Goal: Task Accomplishment & Management: Use online tool/utility

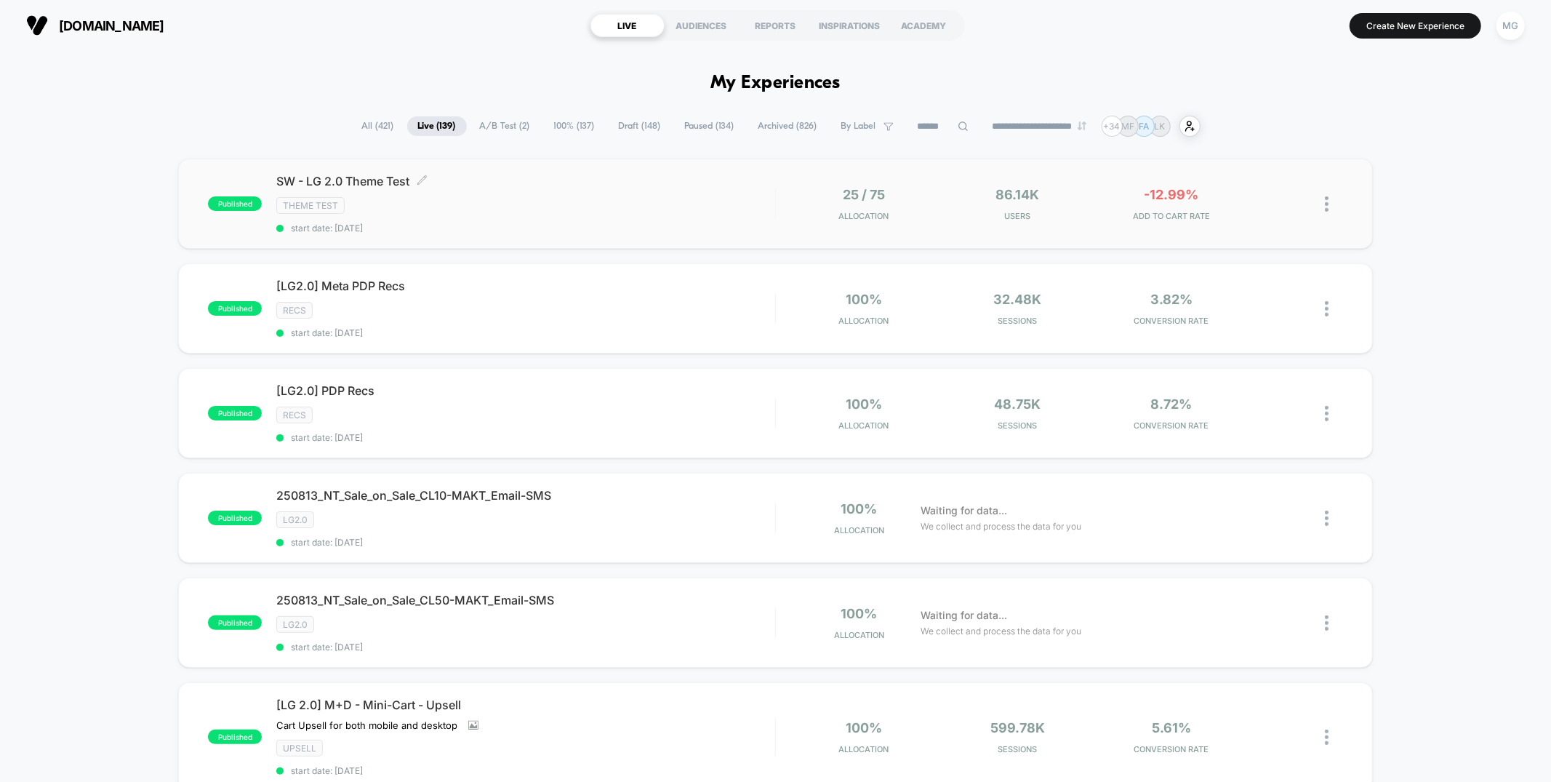
click at [624, 209] on div "Theme Test" at bounding box center [525, 205] width 498 height 17
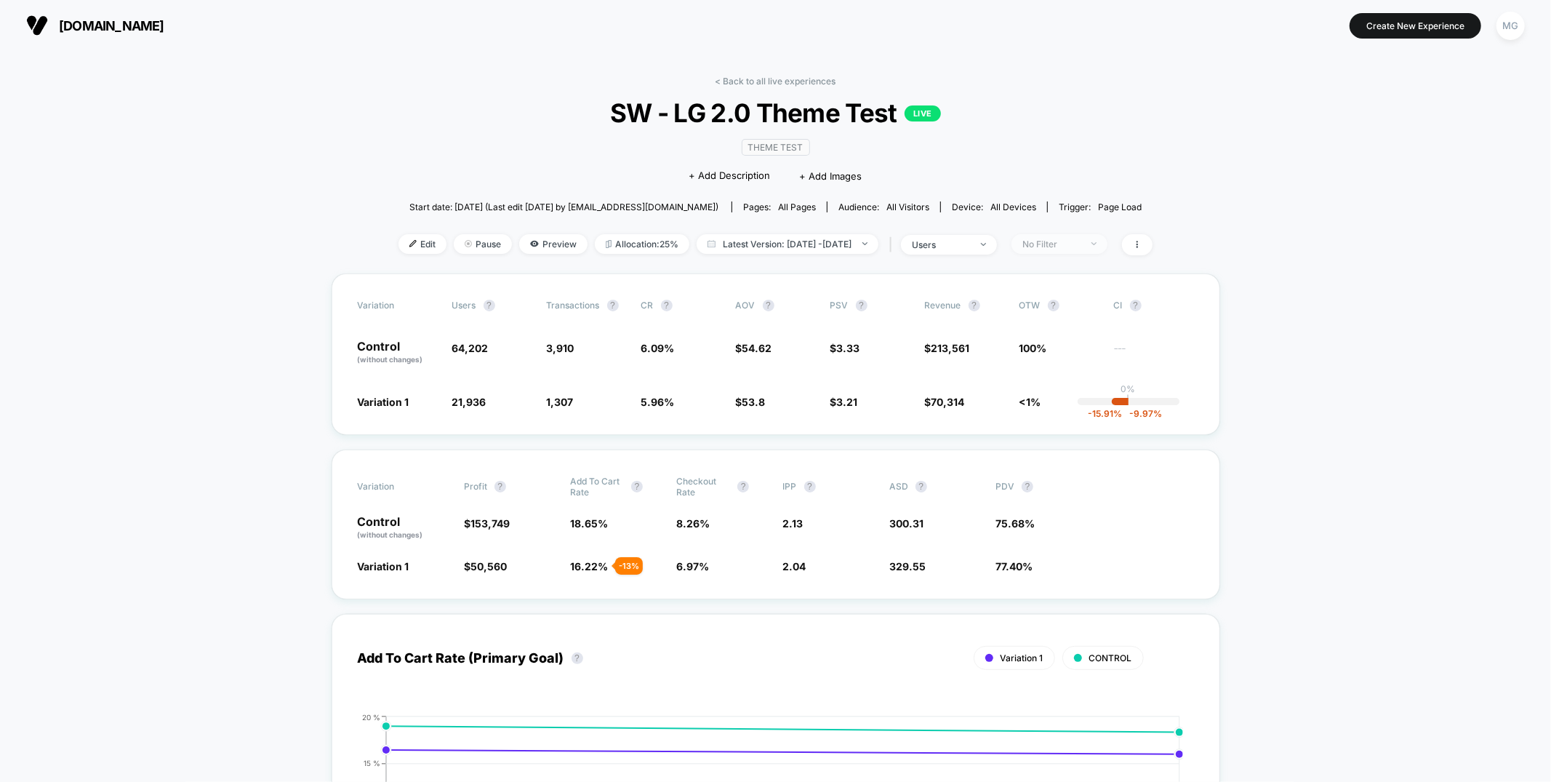
click at [1098, 236] on span "No Filter" at bounding box center [1059, 244] width 96 height 20
drag, startPoint x: 1067, startPoint y: 286, endPoint x: 1066, endPoint y: 293, distance: 7.3
click at [1067, 286] on div "Mobile Visitors ? Desktop Visitors ? Returning Visitors ? New Visitors ? No Fil…" at bounding box center [1083, 379] width 178 height 222
click at [1066, 293] on span "Mobile Visitors" at bounding box center [1075, 298] width 70 height 12
click at [1083, 444] on button "Save" at bounding box center [1083, 455] width 133 height 24
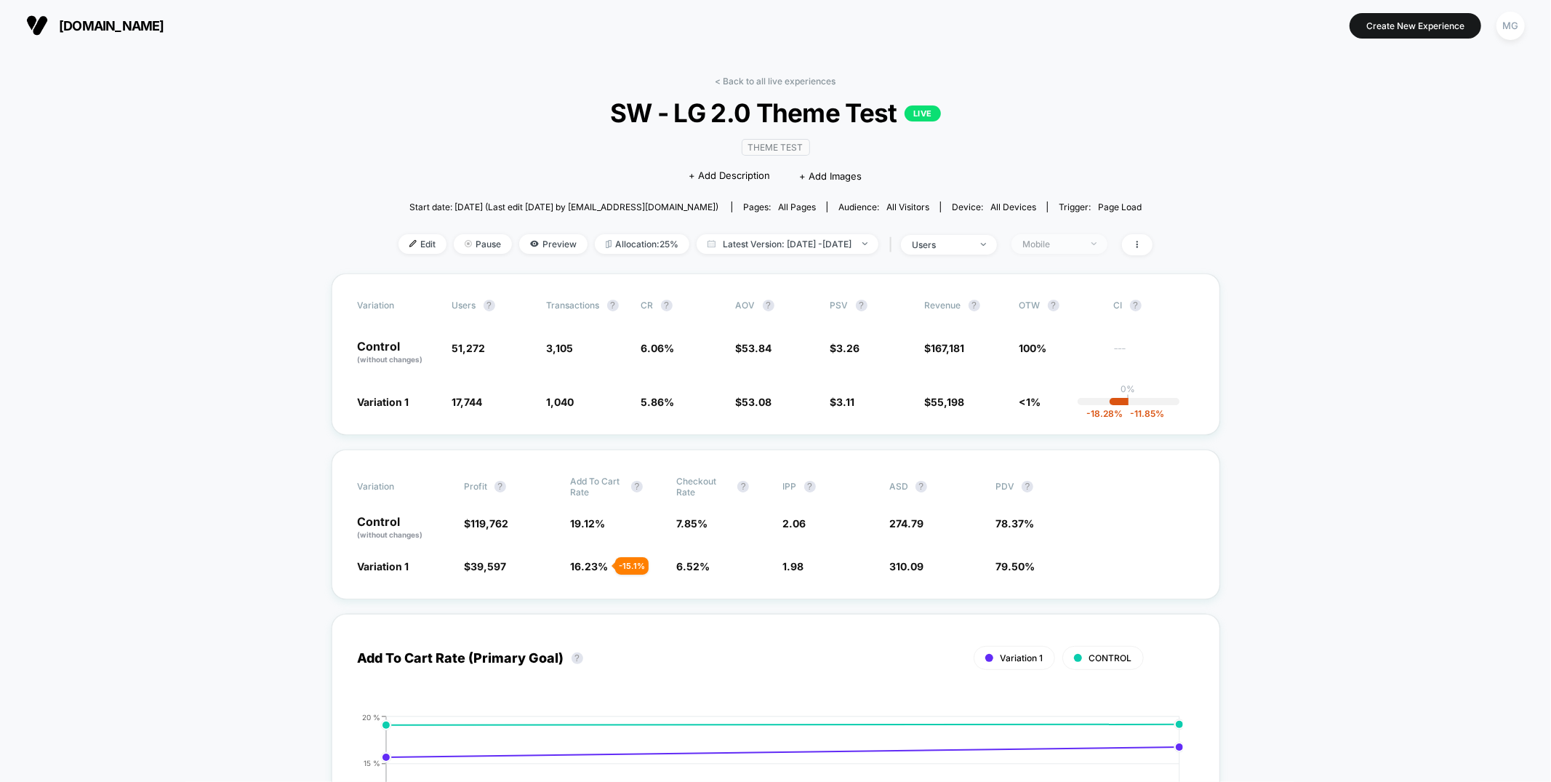
click at [1074, 247] on div "Mobile" at bounding box center [1051, 244] width 58 height 11
click at [1073, 329] on span "Desktop Visitors" at bounding box center [1079, 327] width 78 height 12
click at [1066, 452] on button "Save" at bounding box center [1083, 455] width 133 height 24
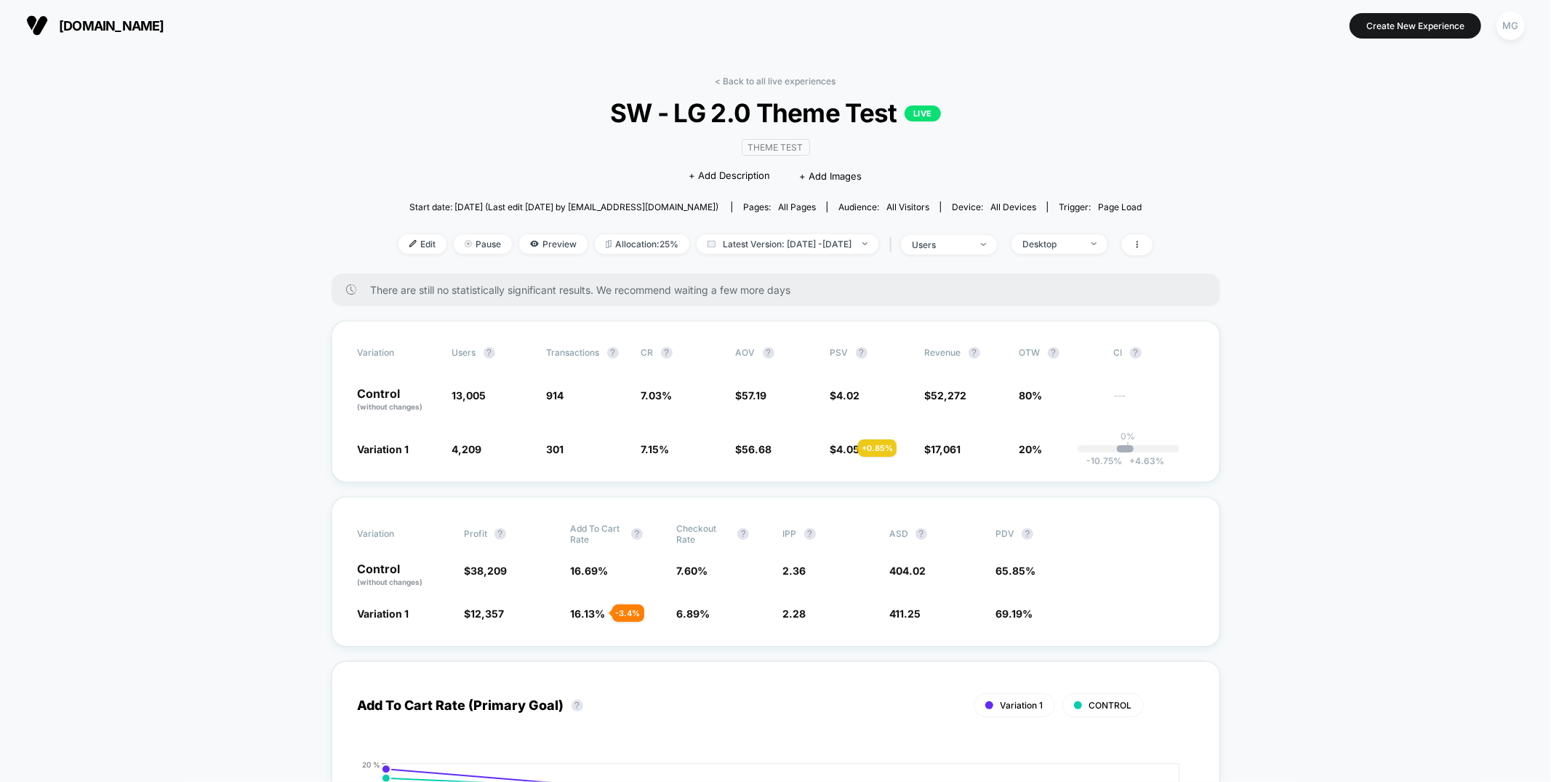
scroll to position [2, 0]
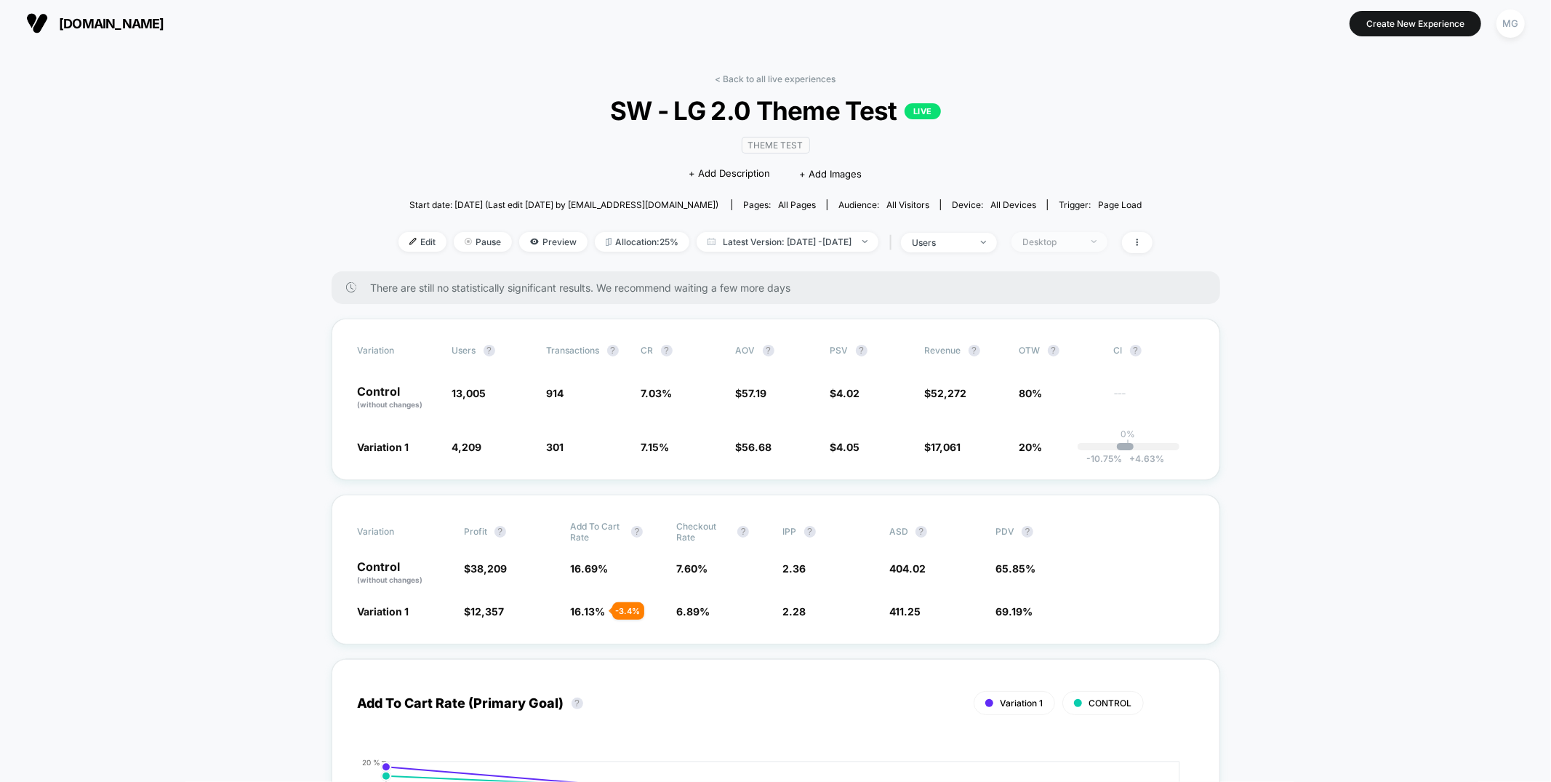
click at [1081, 237] on div "Desktop" at bounding box center [1051, 241] width 58 height 11
click at [1055, 382] on span "New Visitors" at bounding box center [1070, 382] width 60 height 12
click at [1062, 447] on button "Save" at bounding box center [1083, 452] width 133 height 24
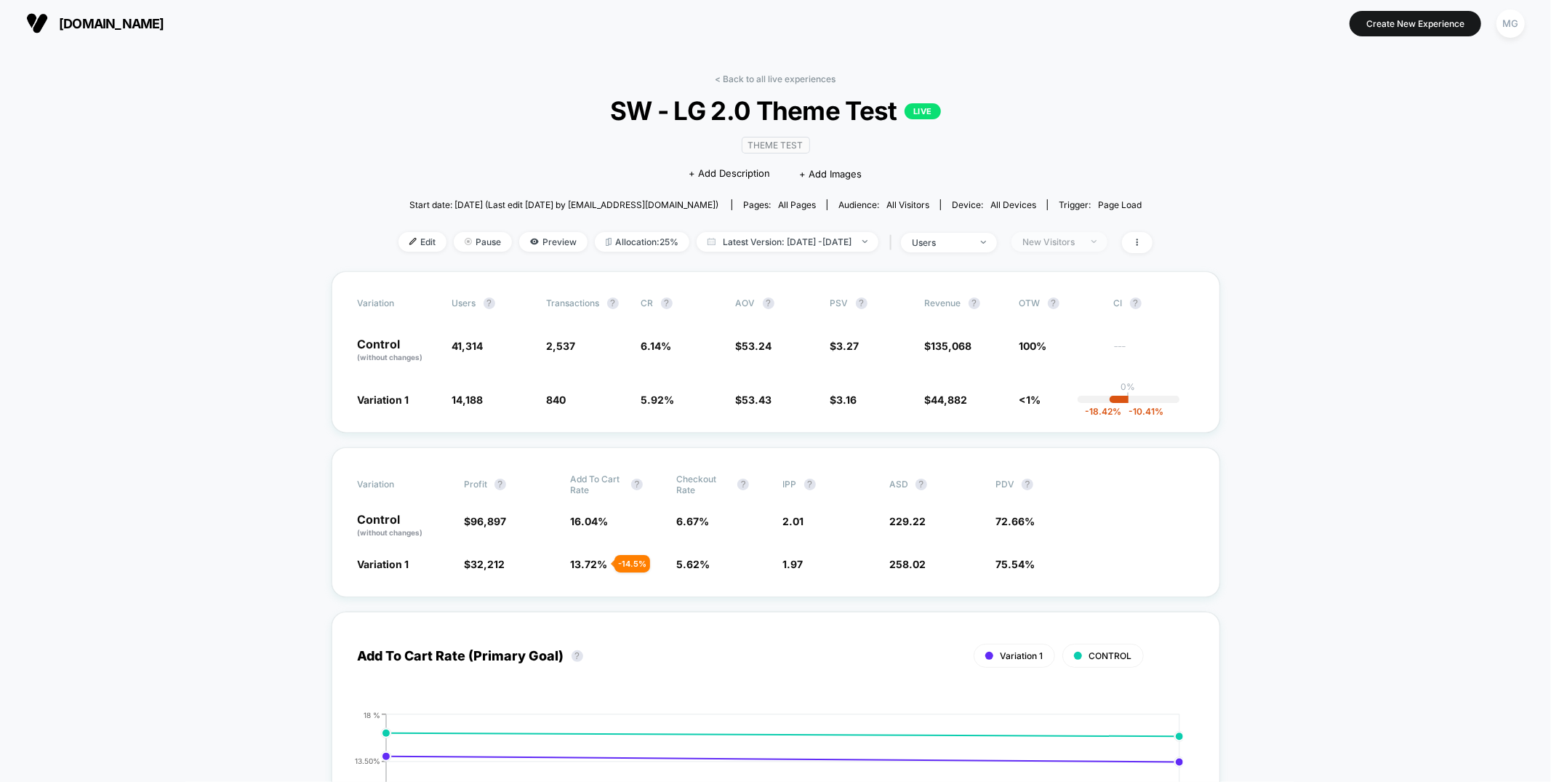
click at [1074, 240] on div "New Visitors" at bounding box center [1051, 241] width 58 height 11
click at [1065, 358] on span "Returning Visitors" at bounding box center [1082, 353] width 84 height 12
click at [1051, 444] on button "Save" at bounding box center [1083, 452] width 133 height 24
click at [1070, 248] on span "Returning Visitors" at bounding box center [1059, 242] width 96 height 20
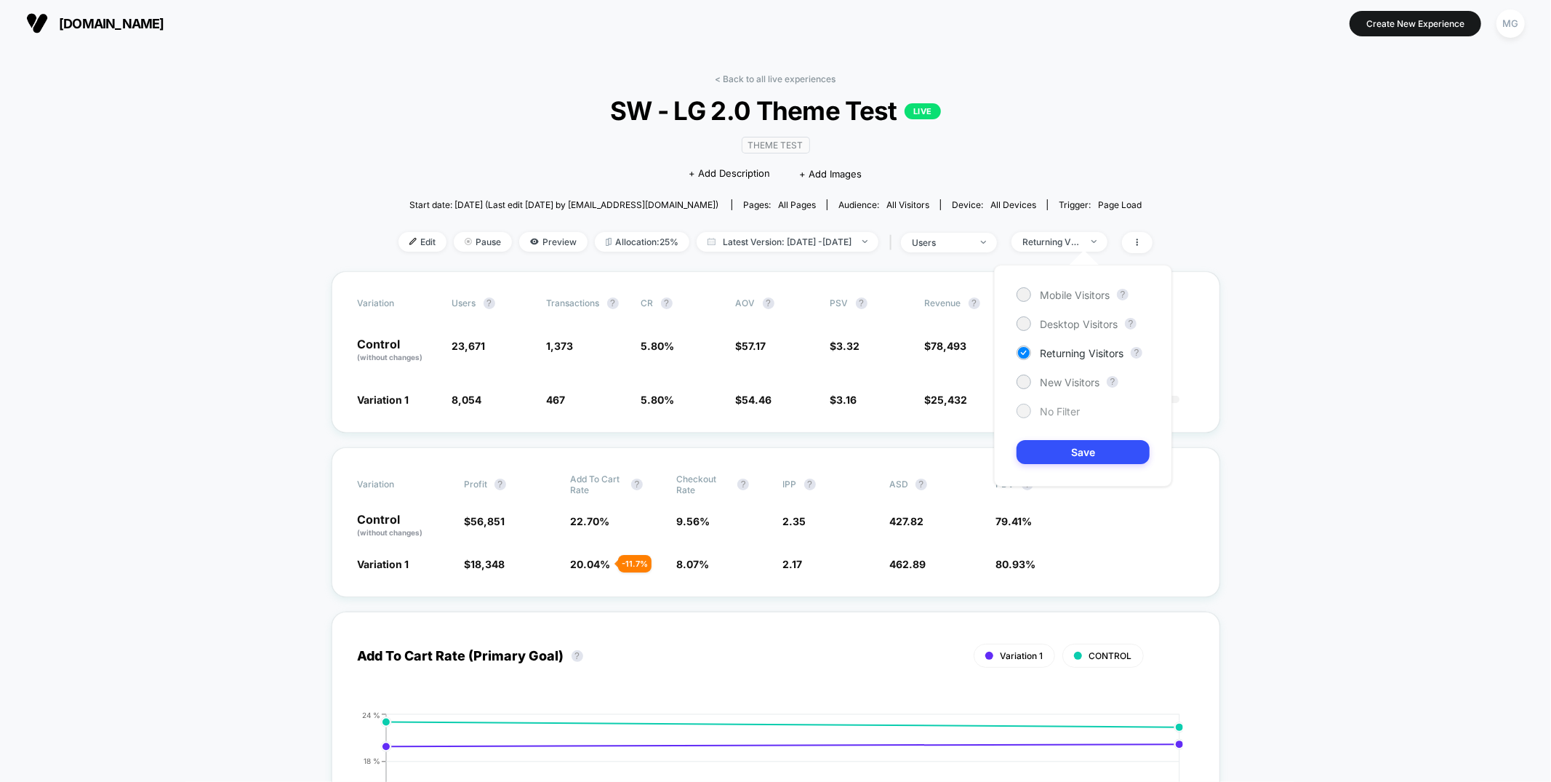
click at [1049, 412] on span "No Filter" at bounding box center [1060, 411] width 40 height 12
click at [1052, 454] on button "Save" at bounding box center [1083, 452] width 133 height 24
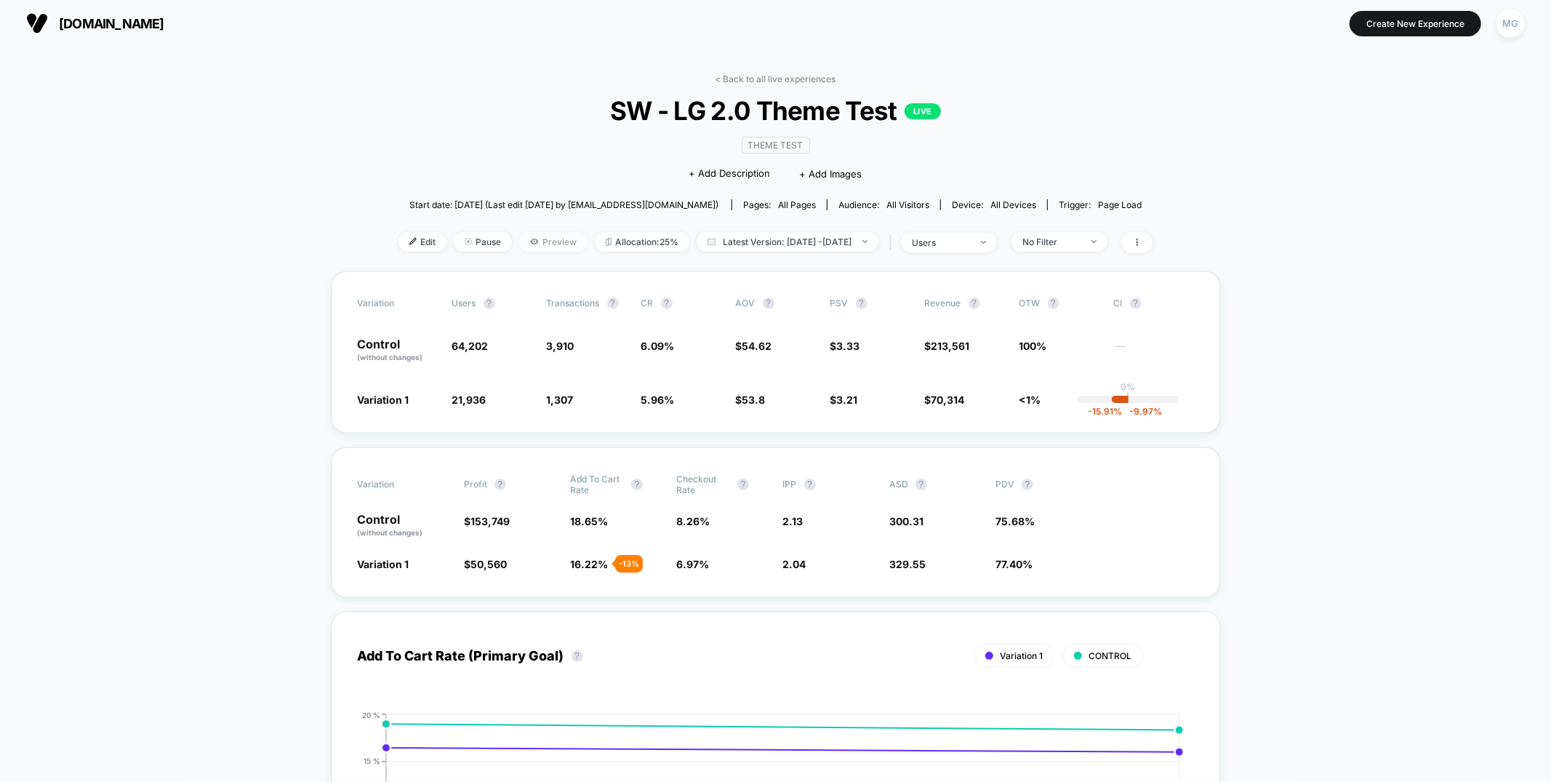
click at [519, 238] on span "Preview" at bounding box center [553, 242] width 68 height 20
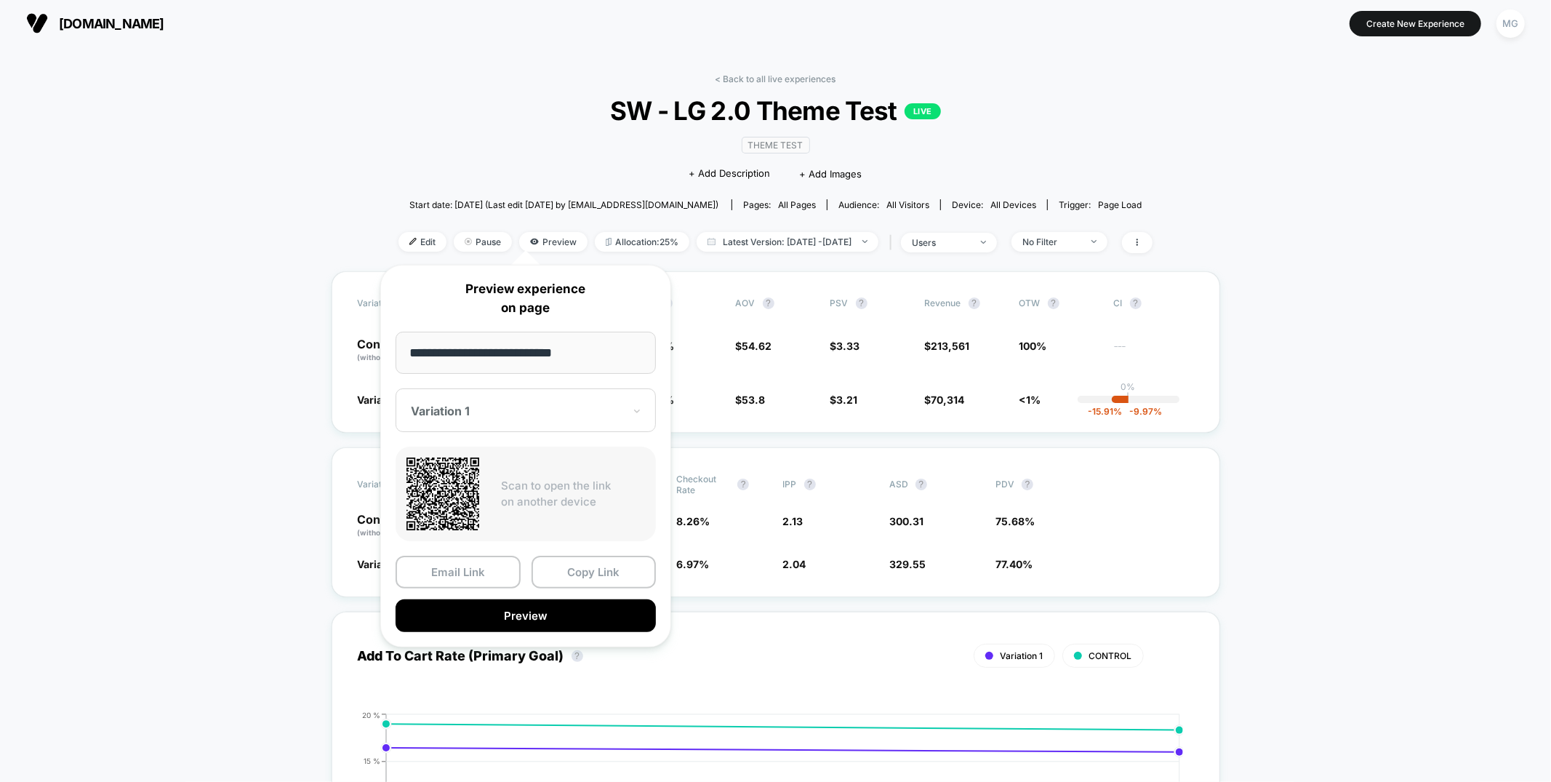
click at [537, 412] on div at bounding box center [517, 411] width 212 height 15
click at [447, 485] on div "CONTROL" at bounding box center [526, 487] width 246 height 26
click at [592, 580] on button "Copy Link" at bounding box center [594, 572] width 125 height 33
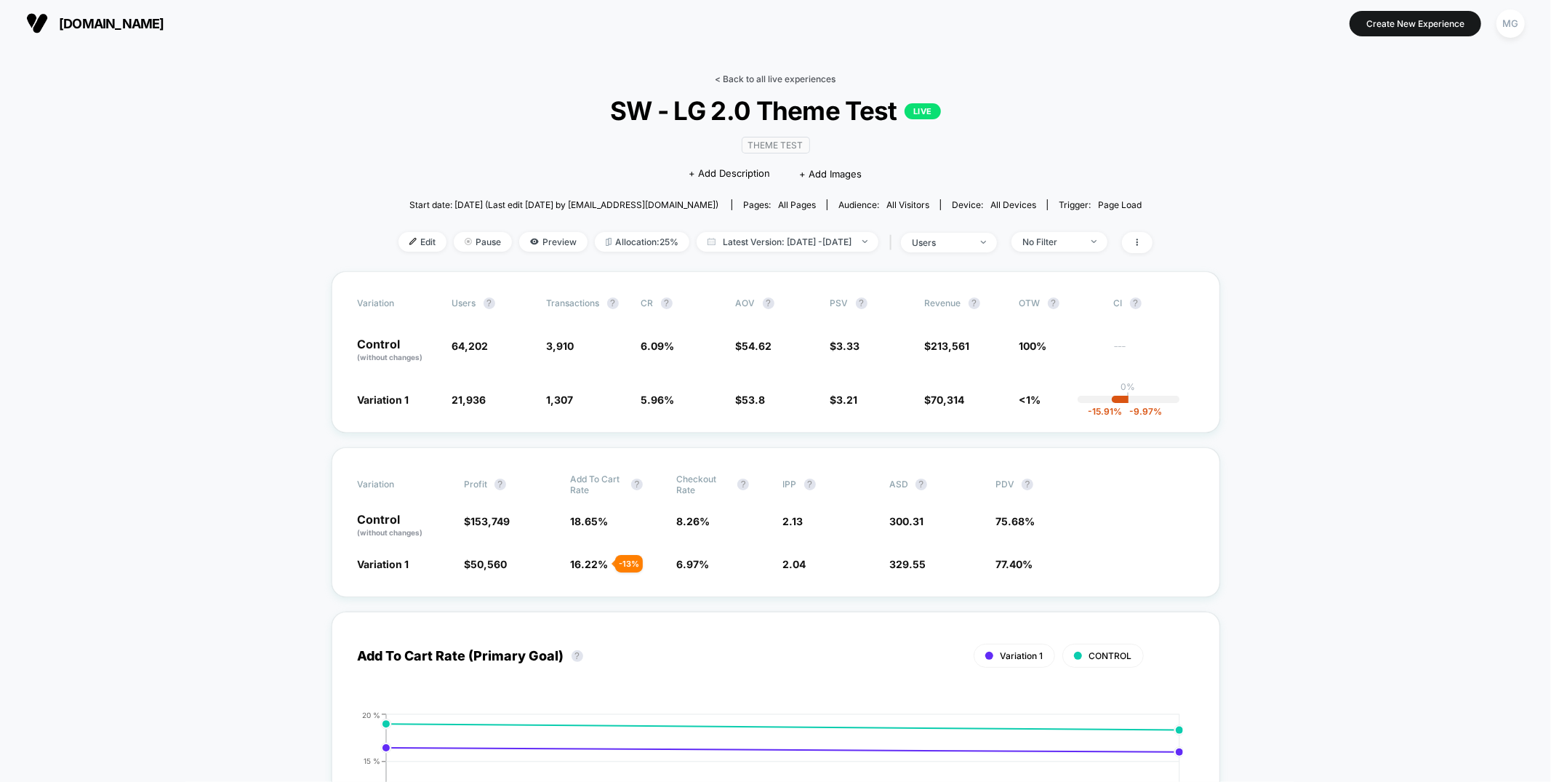
click at [822, 74] on link "< Back to all live experiences" at bounding box center [776, 78] width 121 height 11
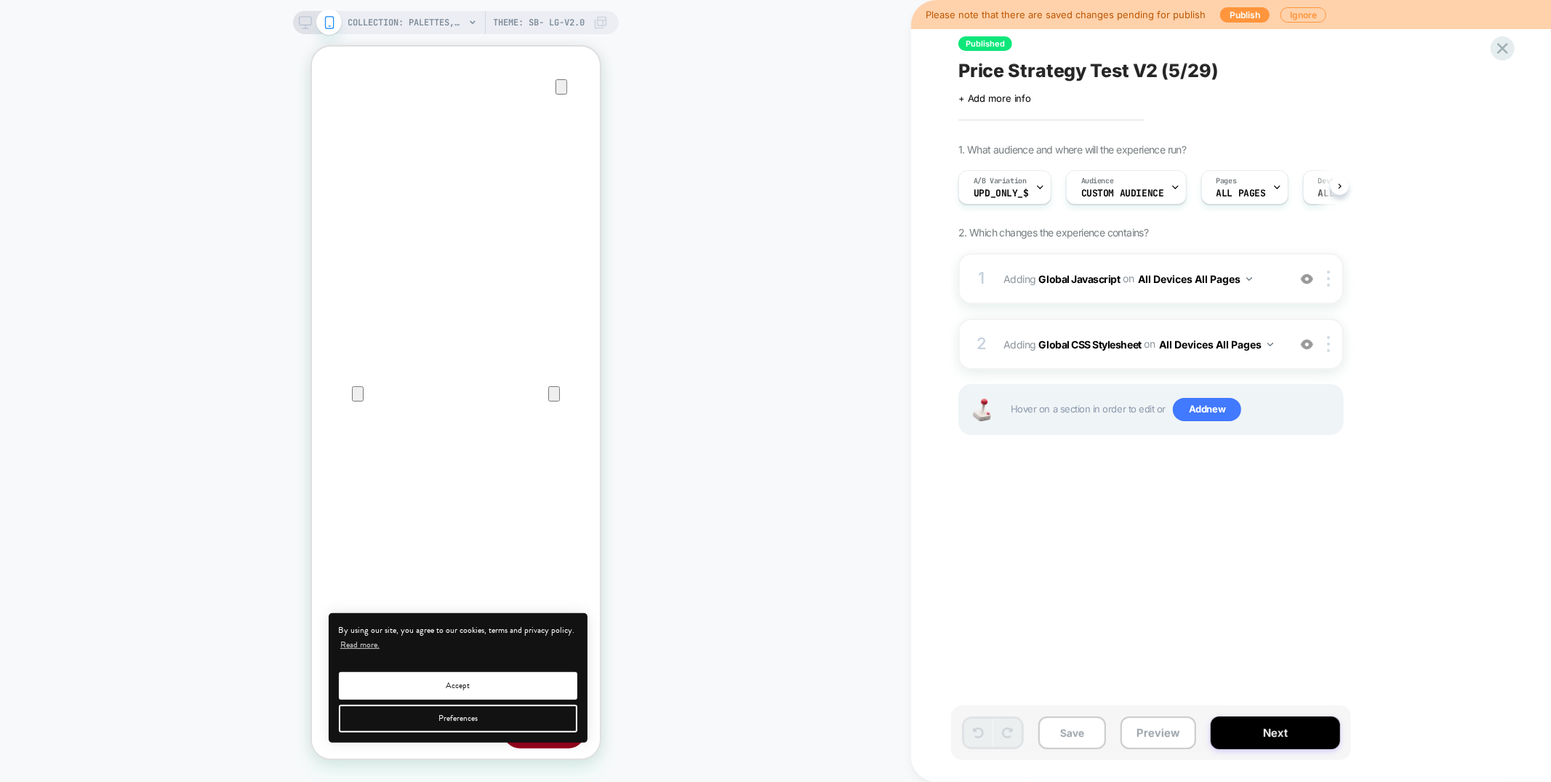
scroll to position [0, 1]
click at [1192, 730] on div "Save Preview Next" at bounding box center [1151, 732] width 400 height 55
click at [1171, 733] on button "Preview" at bounding box center [1159, 732] width 76 height 33
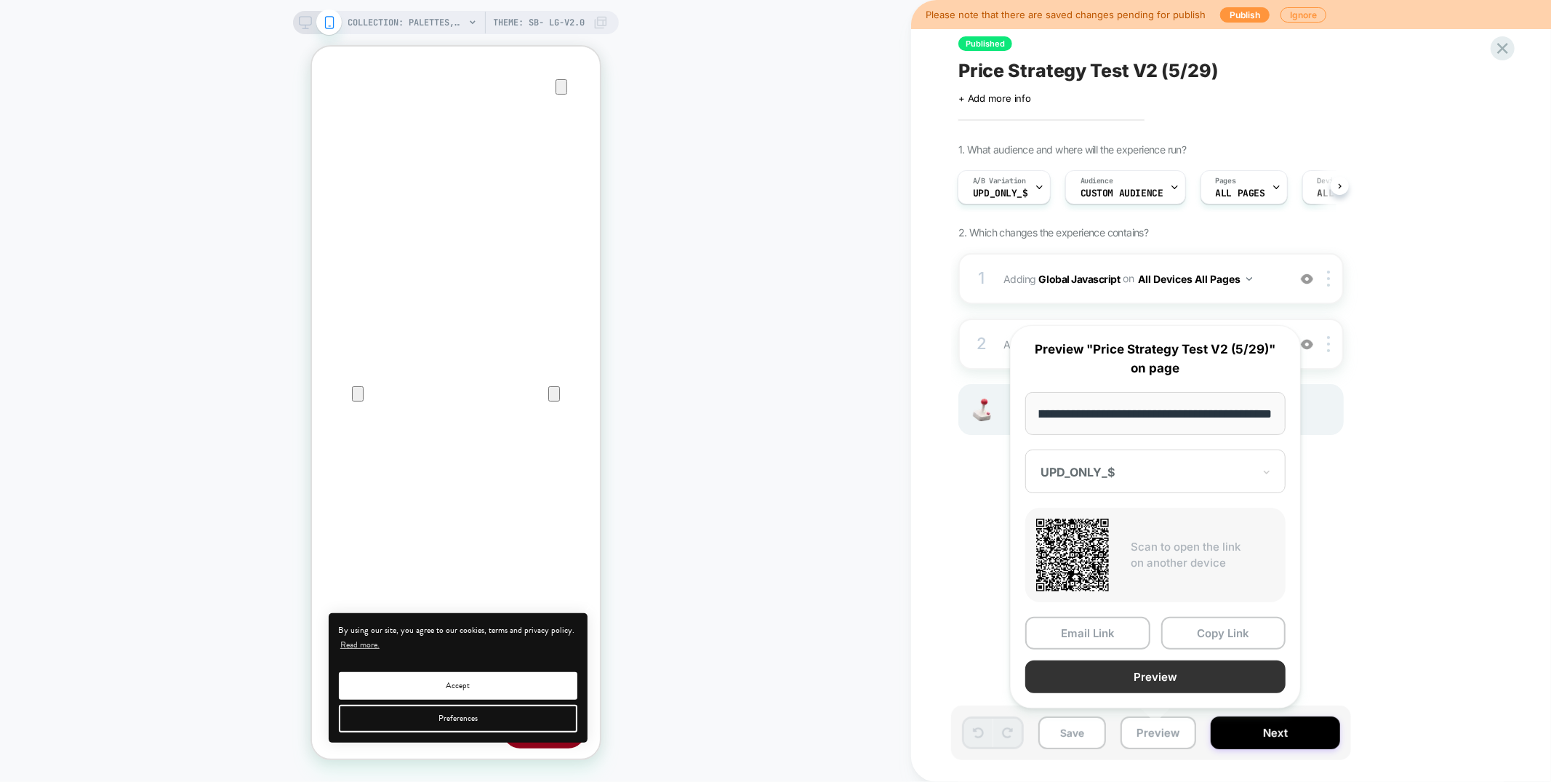
scroll to position [0, 0]
click at [1139, 674] on button "Preview" at bounding box center [1155, 676] width 260 height 33
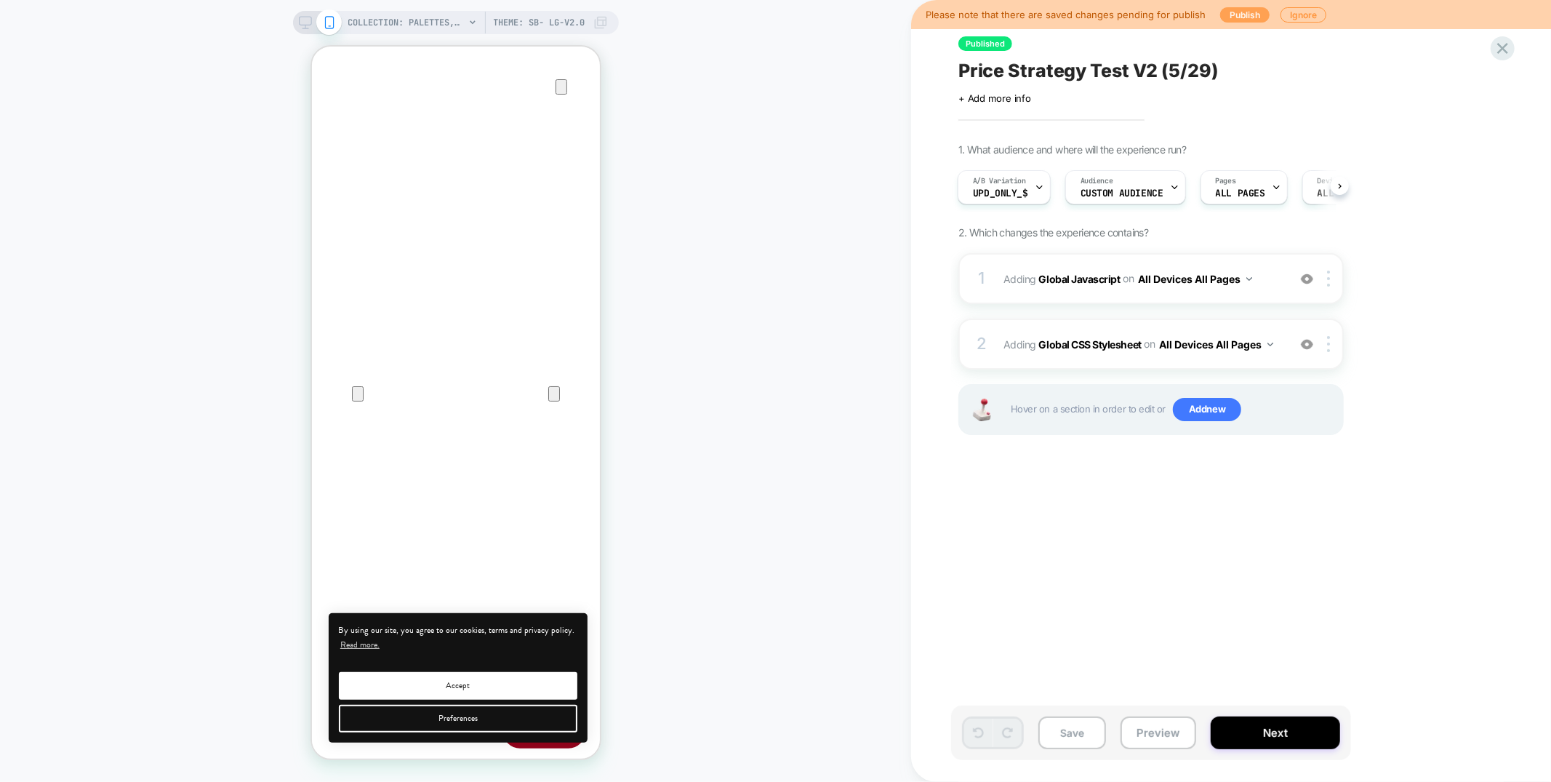
click at [1231, 13] on button "Publish" at bounding box center [1244, 14] width 49 height 15
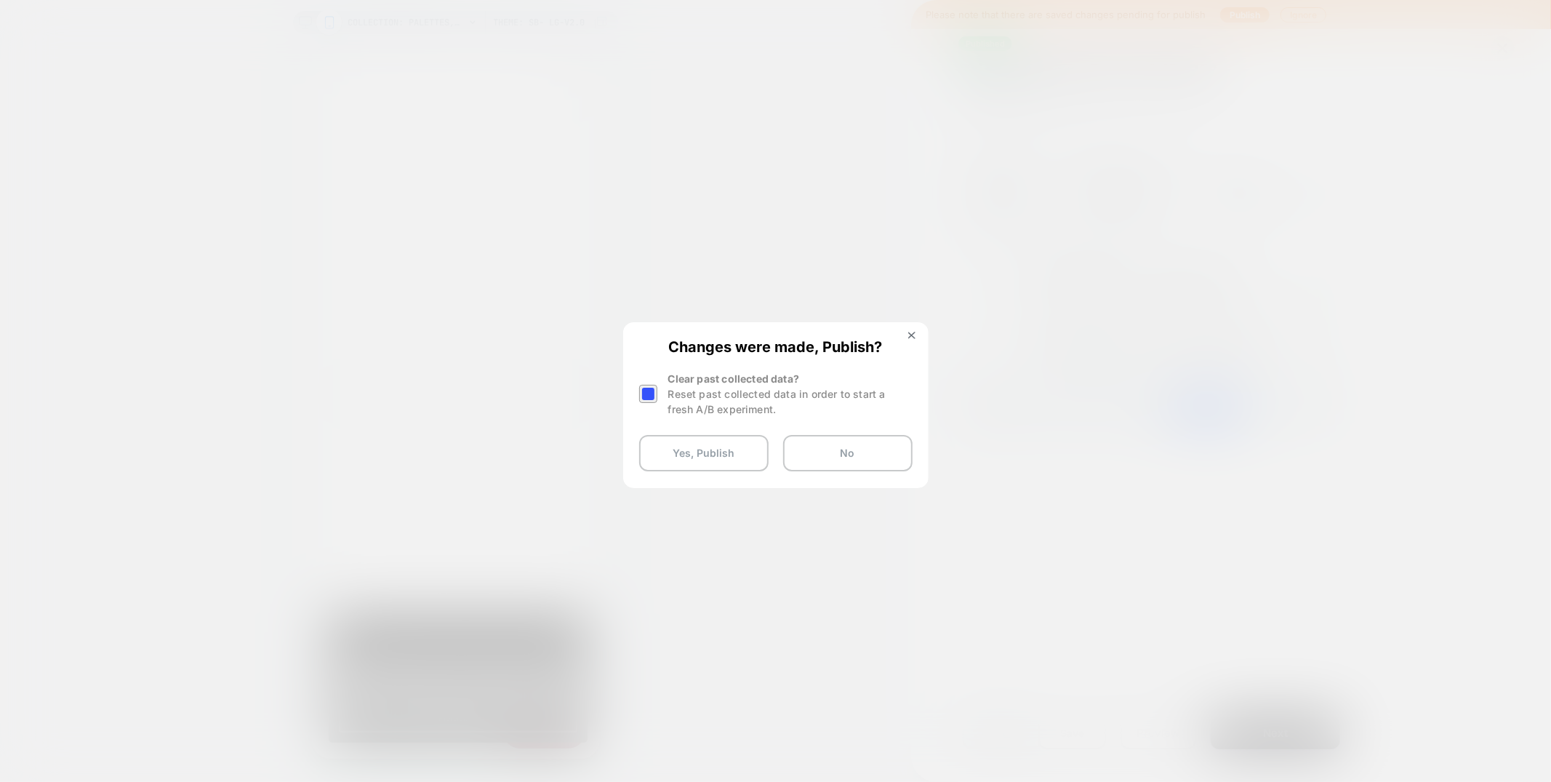
click at [653, 390] on div at bounding box center [648, 394] width 18 height 18
click at [704, 456] on button "Yes, Publish" at bounding box center [703, 453] width 129 height 36
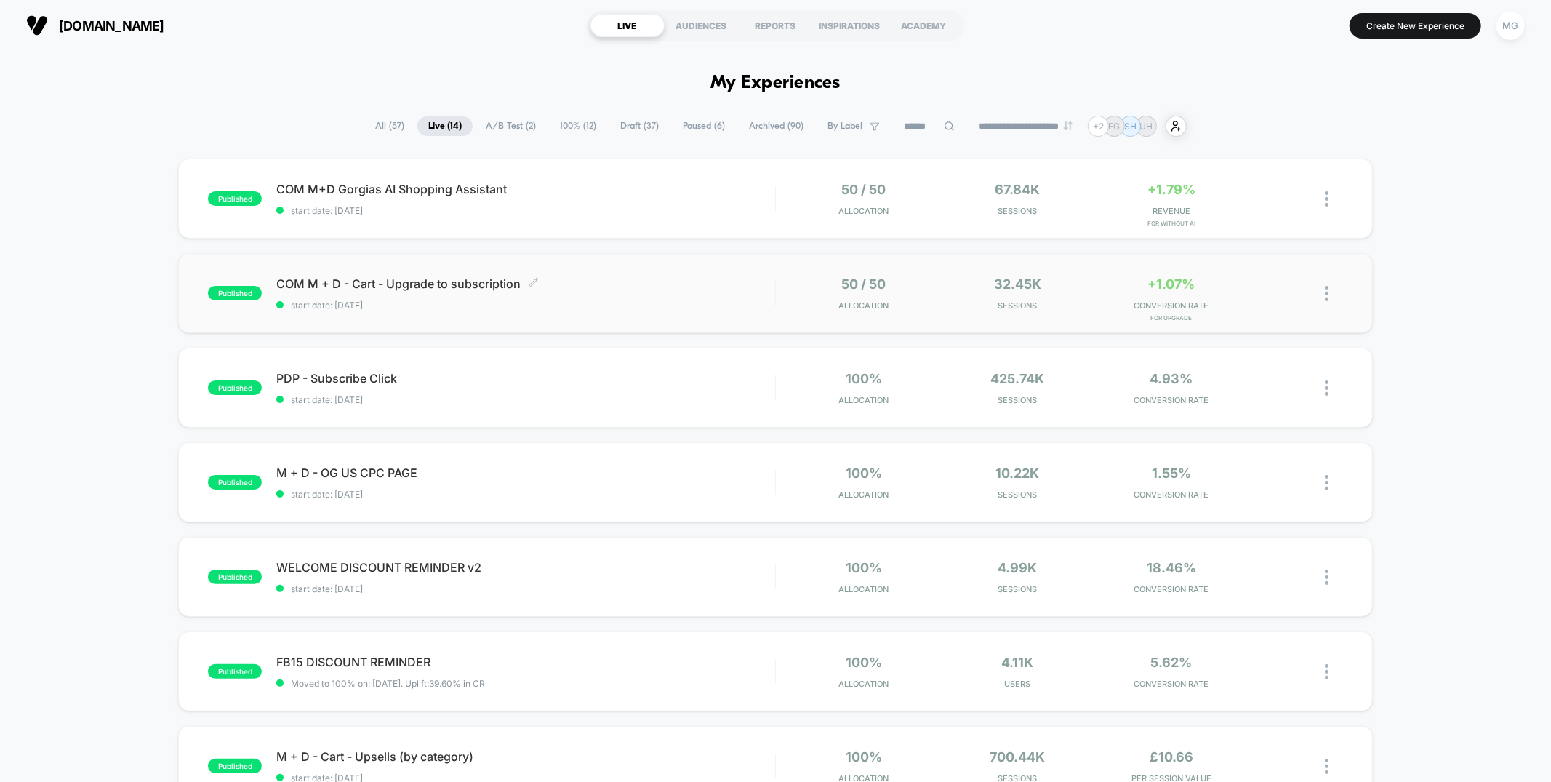
click at [728, 297] on div "COM M + D - Cart - Upgrade to subscription Click to edit experience details Cli…" at bounding box center [525, 293] width 498 height 34
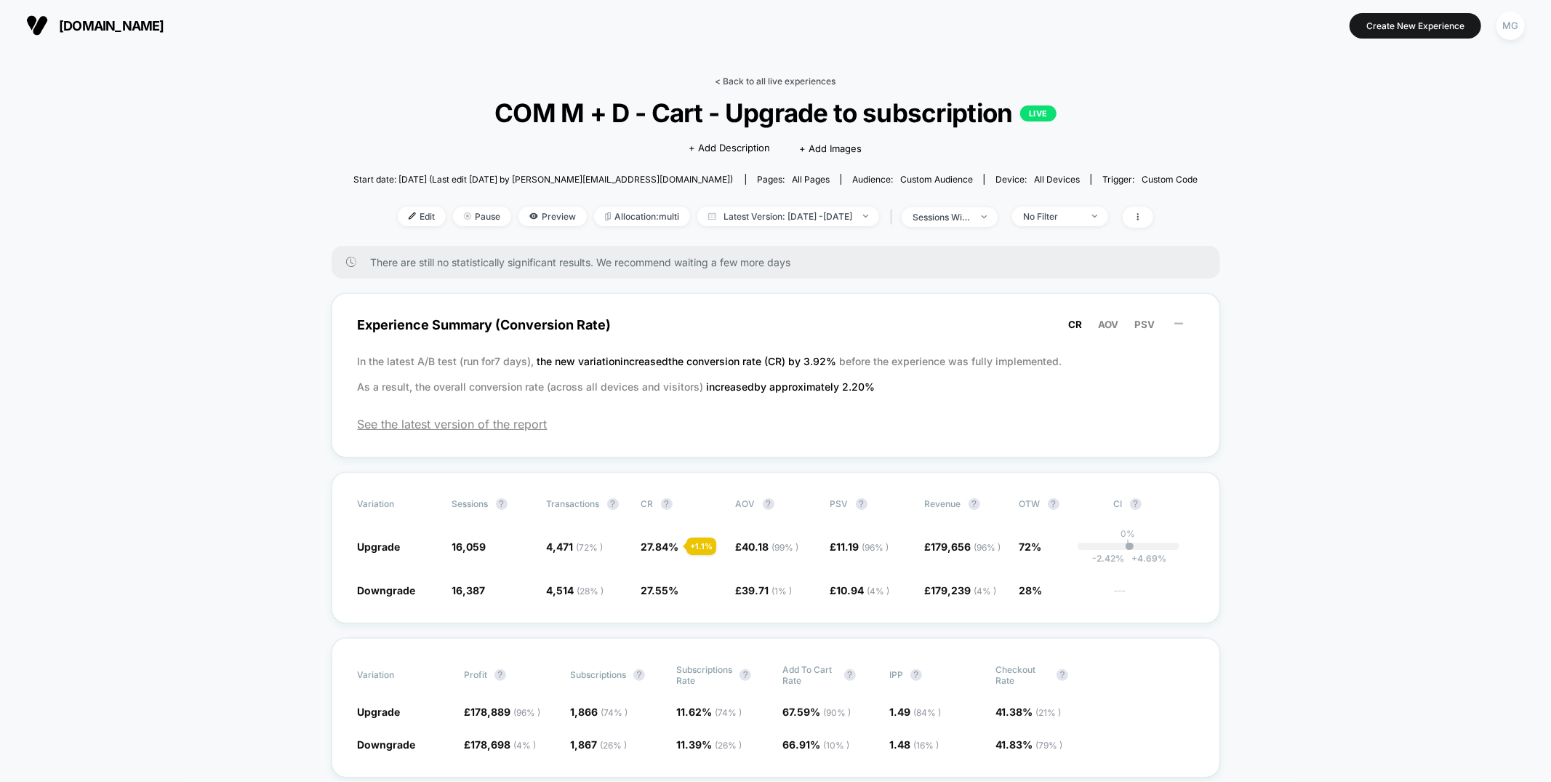
click at [824, 77] on link "< Back to all live experiences" at bounding box center [776, 81] width 121 height 11
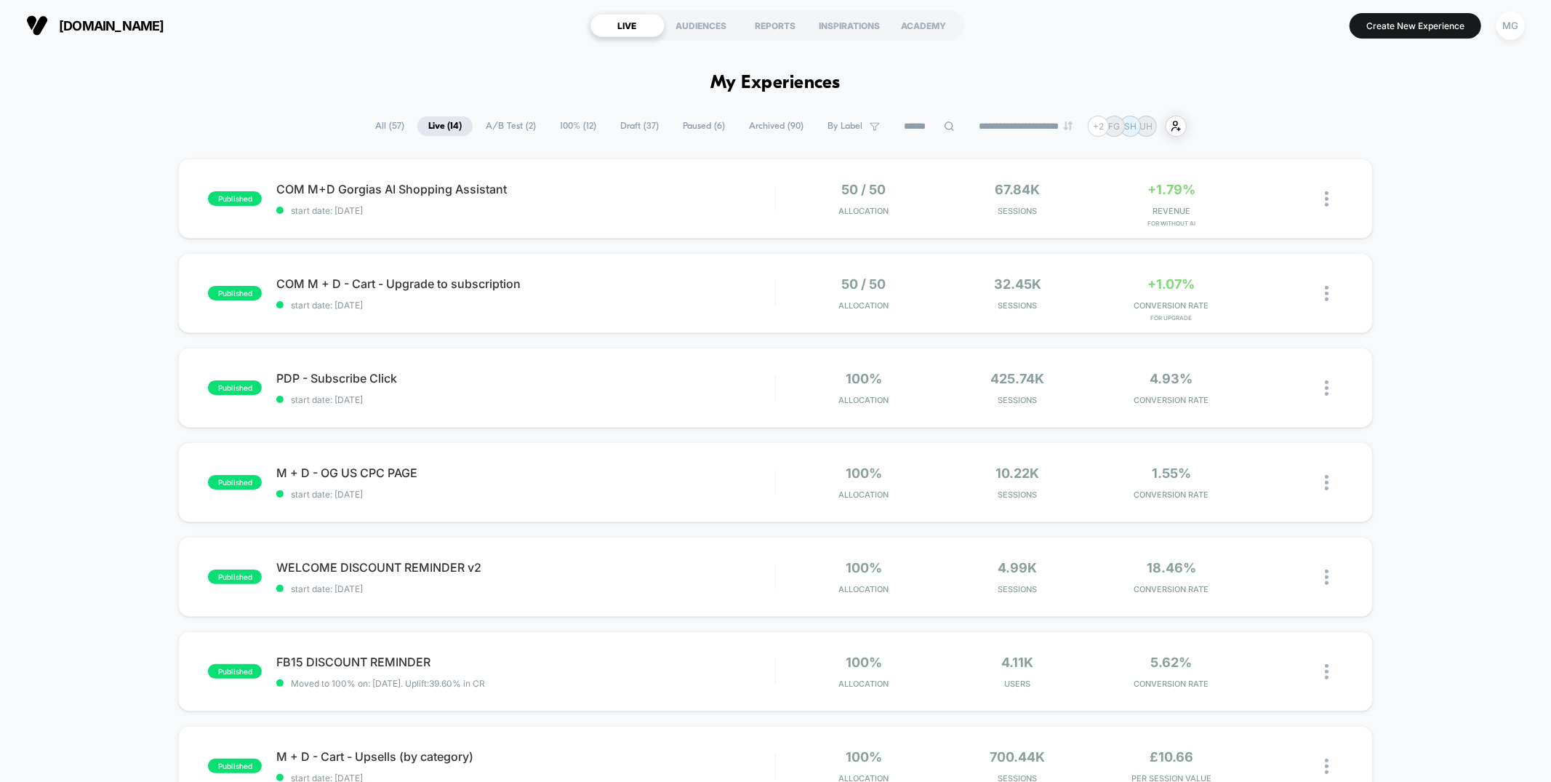
click at [693, 129] on span "Paused ( 6 )" at bounding box center [704, 126] width 64 height 20
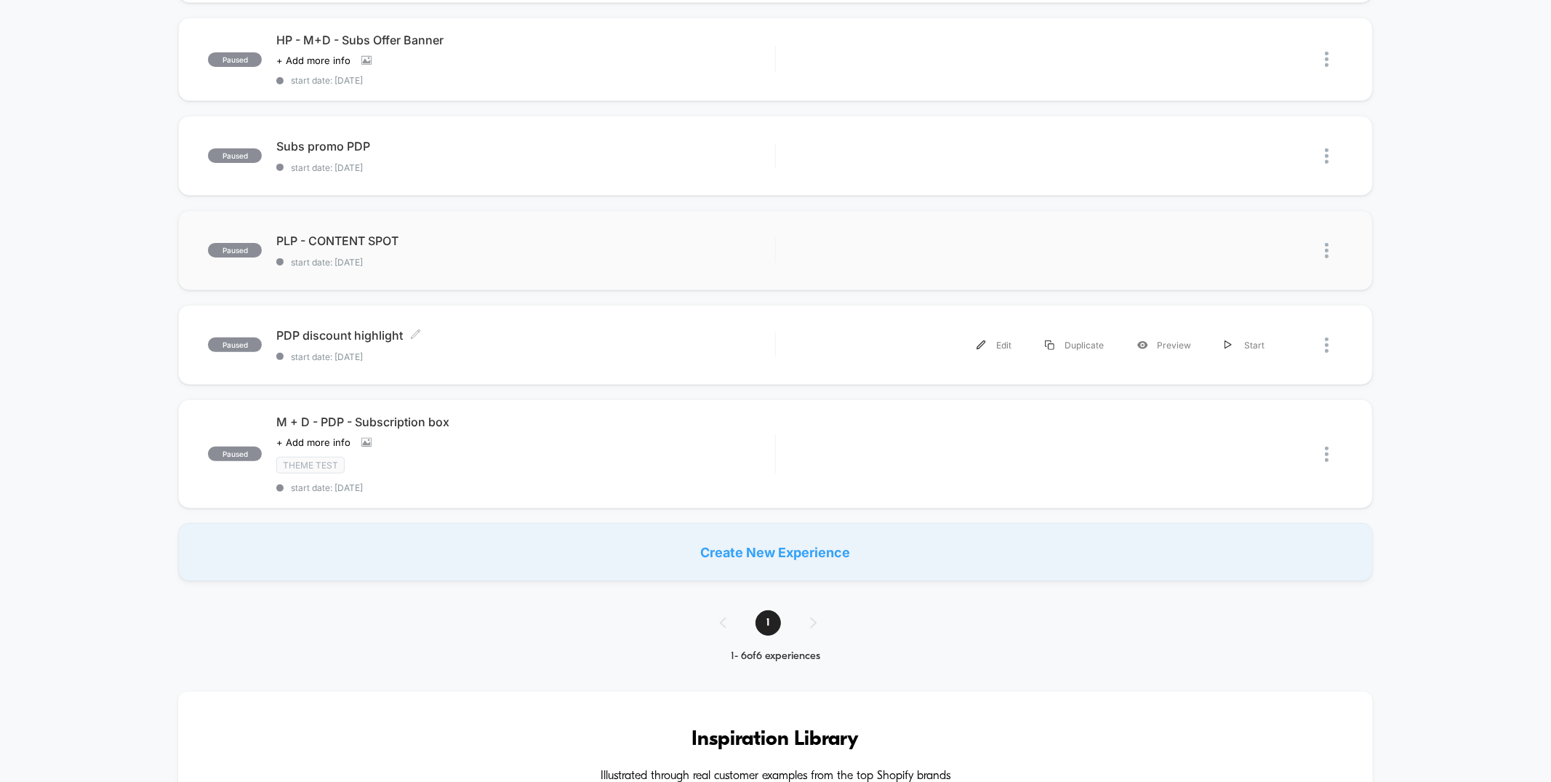
scroll to position [293, 0]
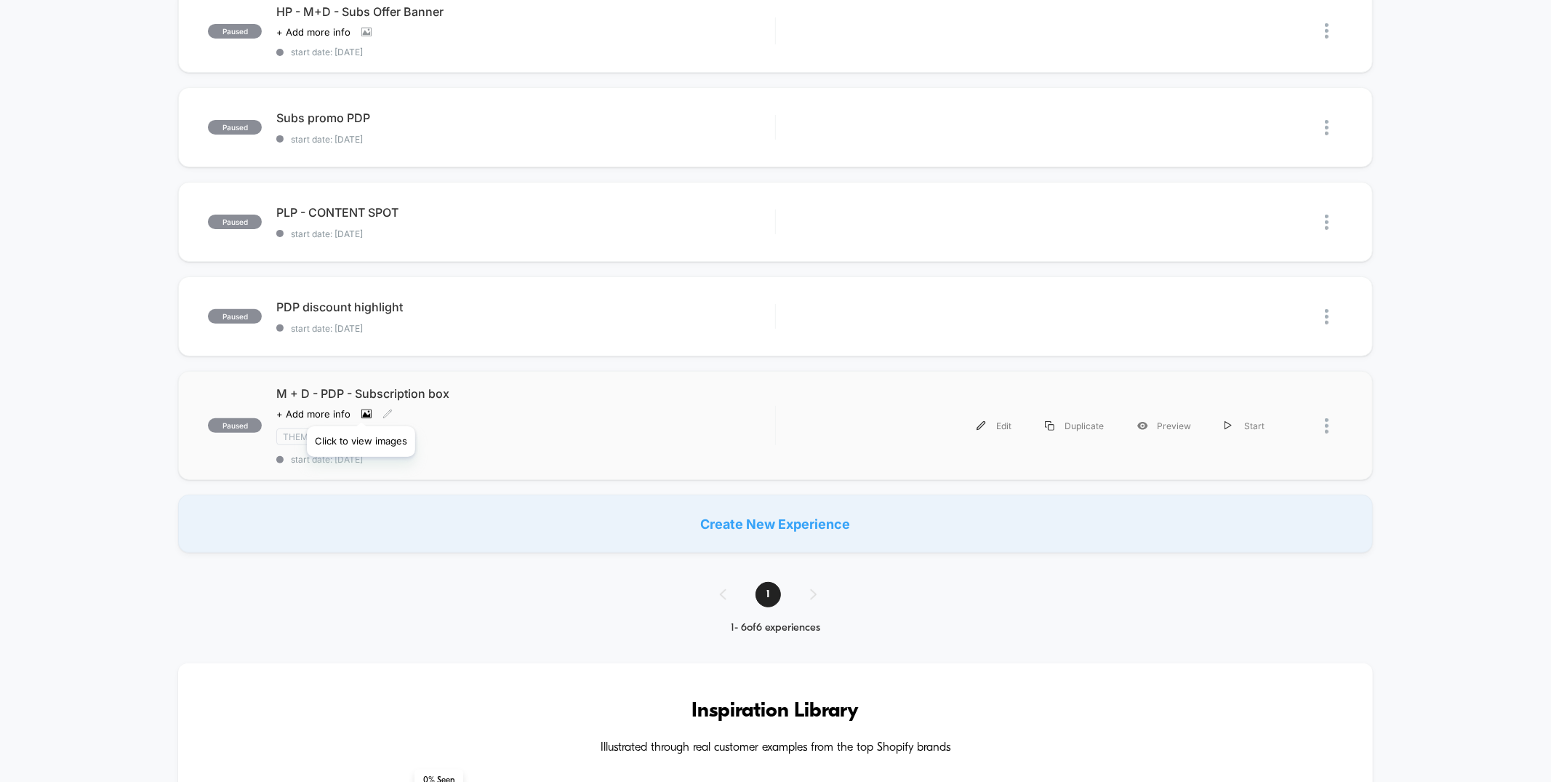
click at [361, 409] on icon at bounding box center [366, 414] width 10 height 10
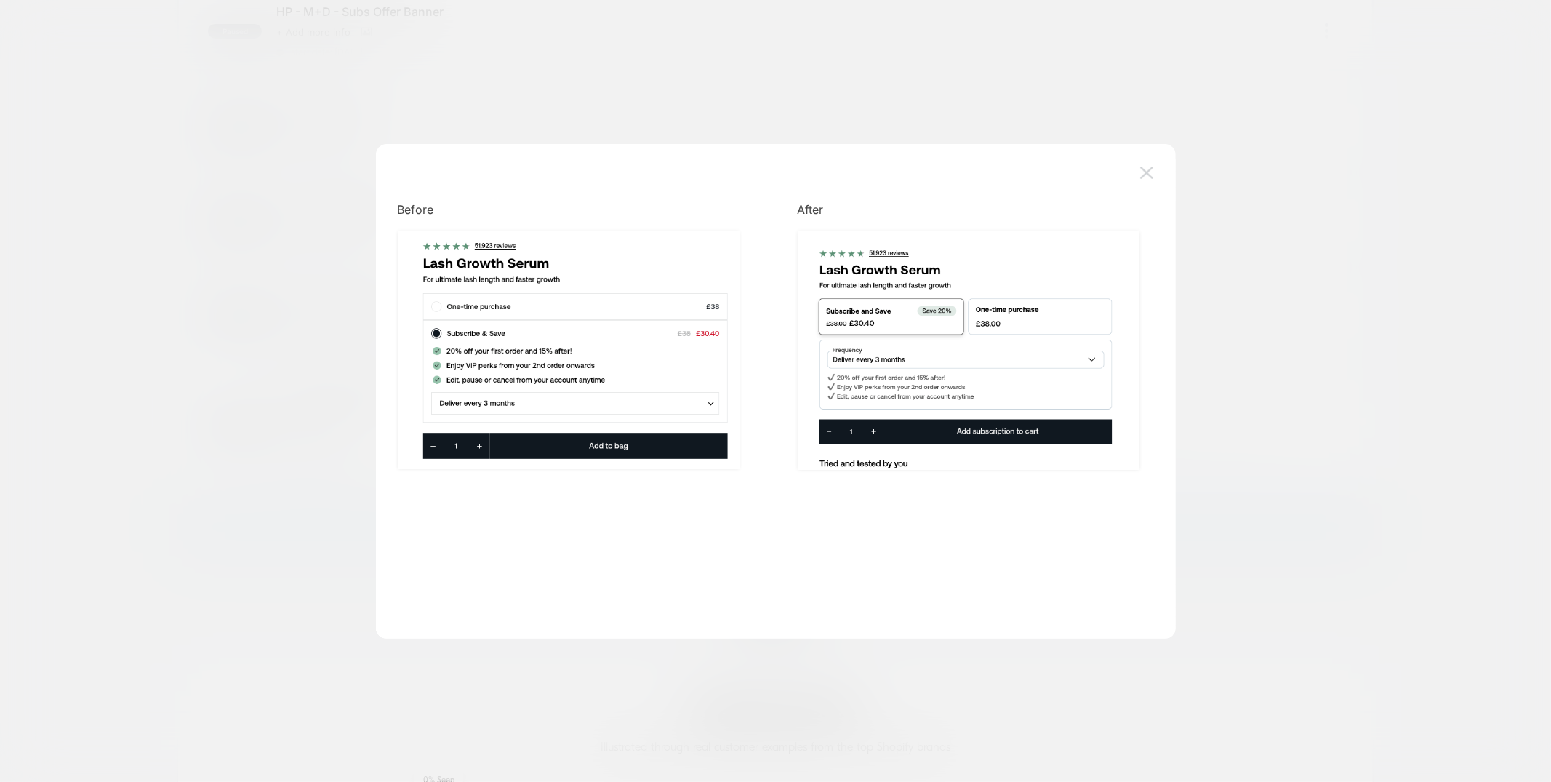
click at [1150, 172] on img at bounding box center [1146, 173] width 13 height 12
